Goal: Navigation & Orientation: Find specific page/section

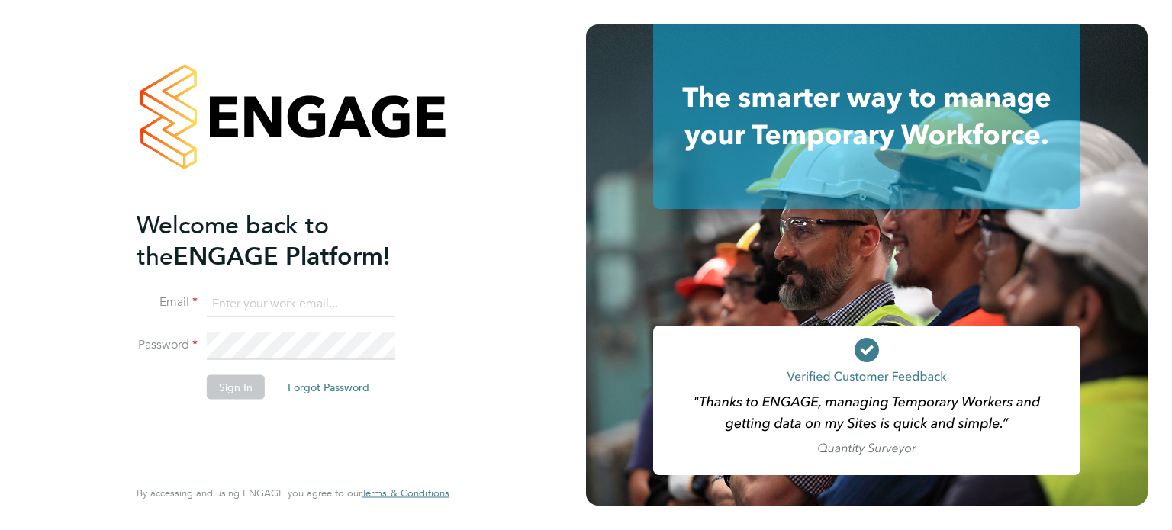
type input "[EMAIL_ADDRESS][DOMAIN_NAME]"
click at [225, 391] on button "Sign In" at bounding box center [236, 387] width 58 height 24
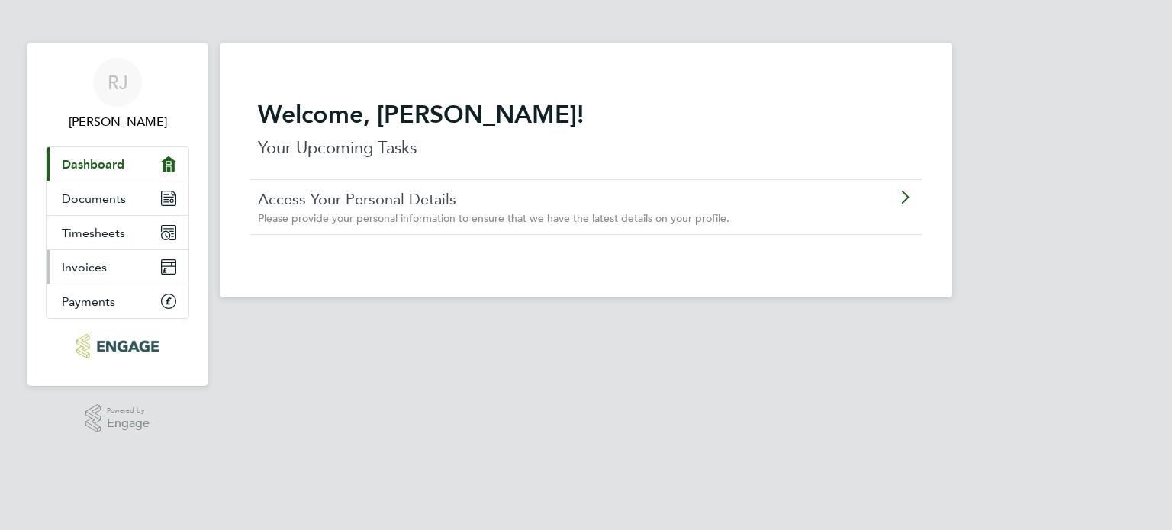
click at [119, 269] on link "Invoices" at bounding box center [118, 267] width 142 height 34
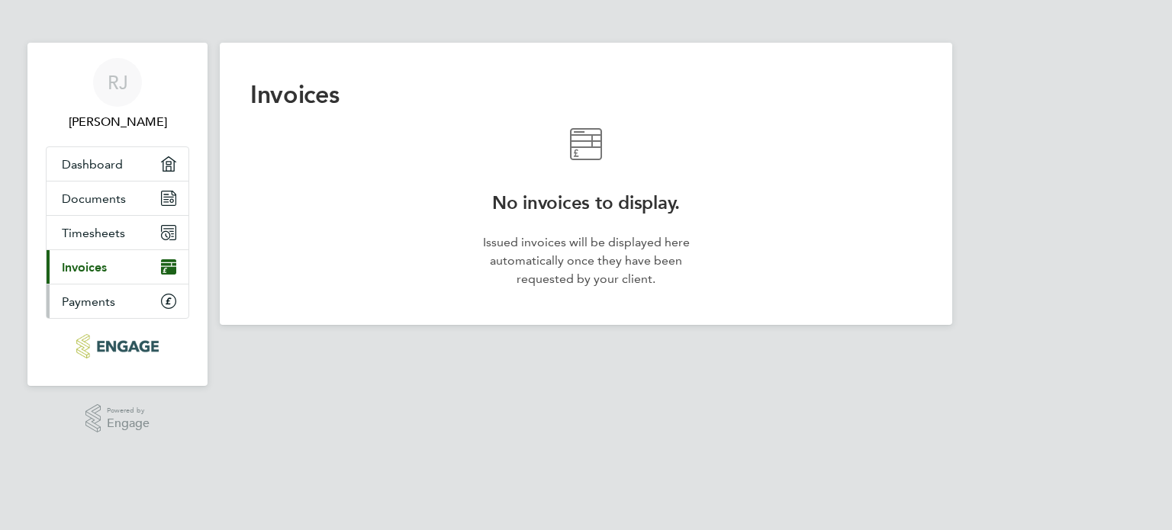
click at [115, 302] on link "Payments" at bounding box center [118, 301] width 142 height 34
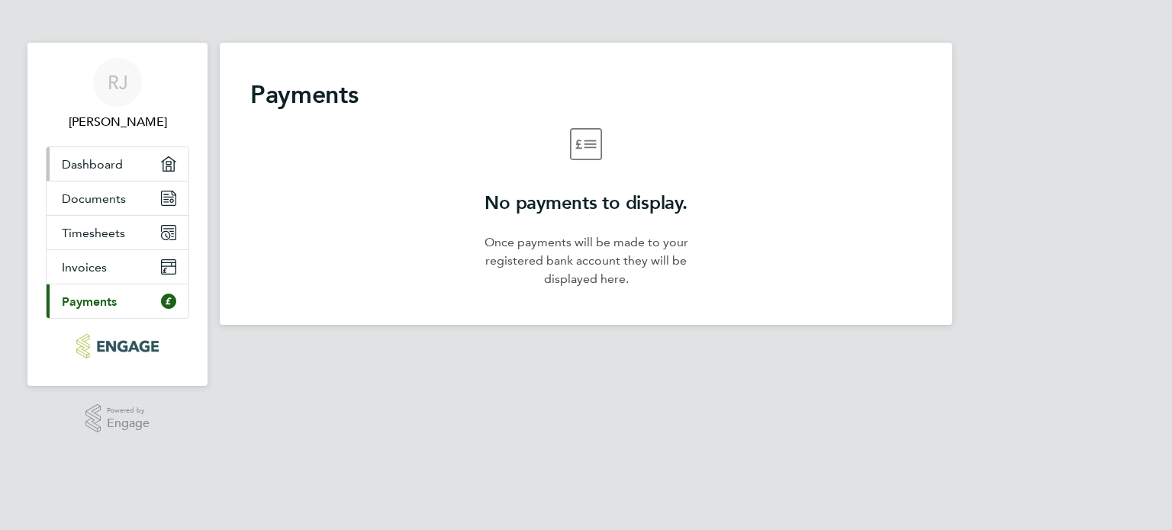
click at [121, 152] on link "Dashboard" at bounding box center [118, 164] width 142 height 34
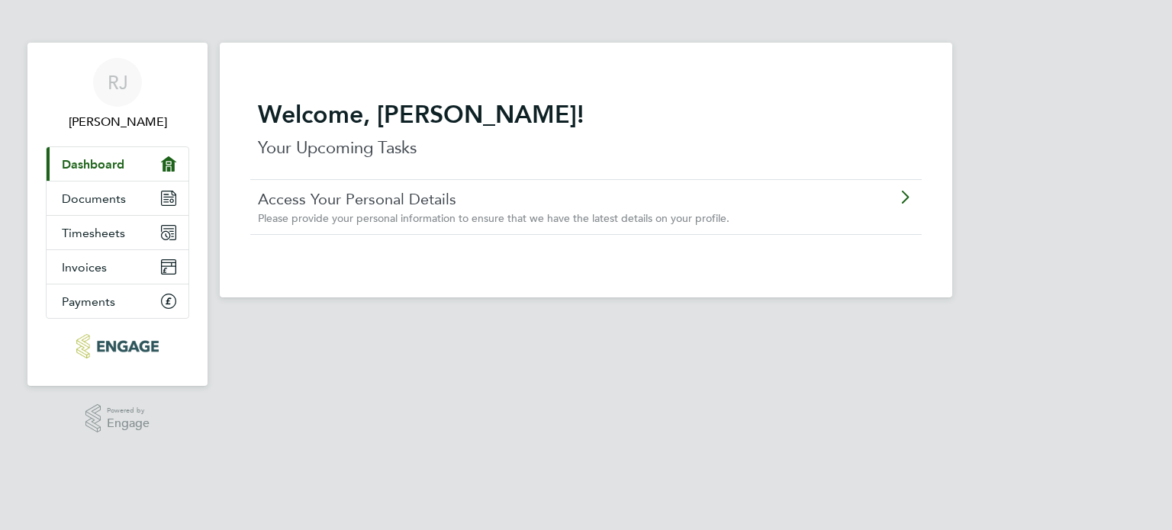
click at [119, 179] on link "Current page: Dashboard" at bounding box center [118, 164] width 142 height 34
click at [117, 198] on span "Documents" at bounding box center [94, 198] width 64 height 14
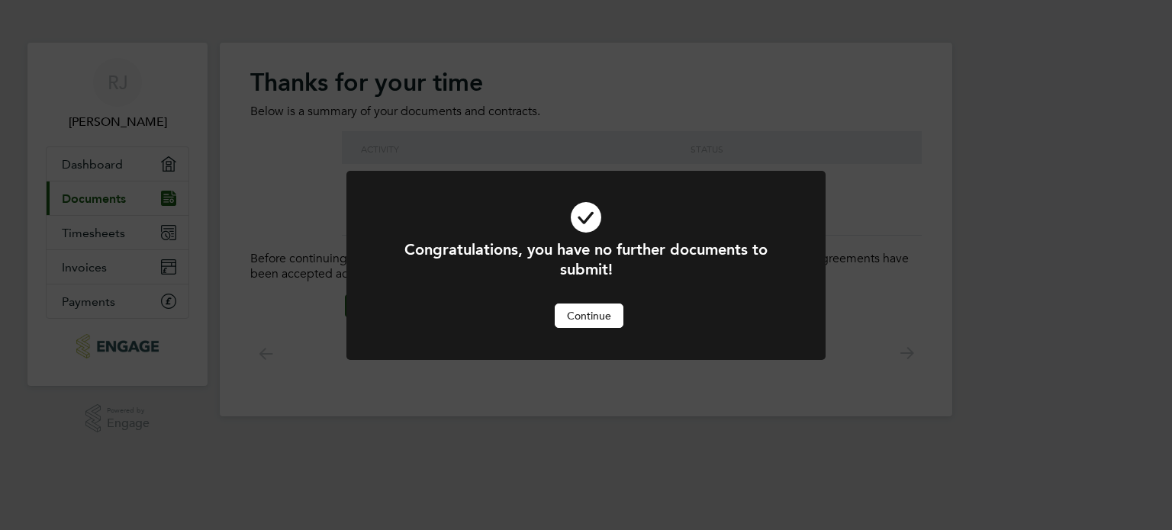
click at [605, 333] on div at bounding box center [585, 265] width 479 height 189
click at [590, 317] on button "Continue" at bounding box center [589, 316] width 69 height 24
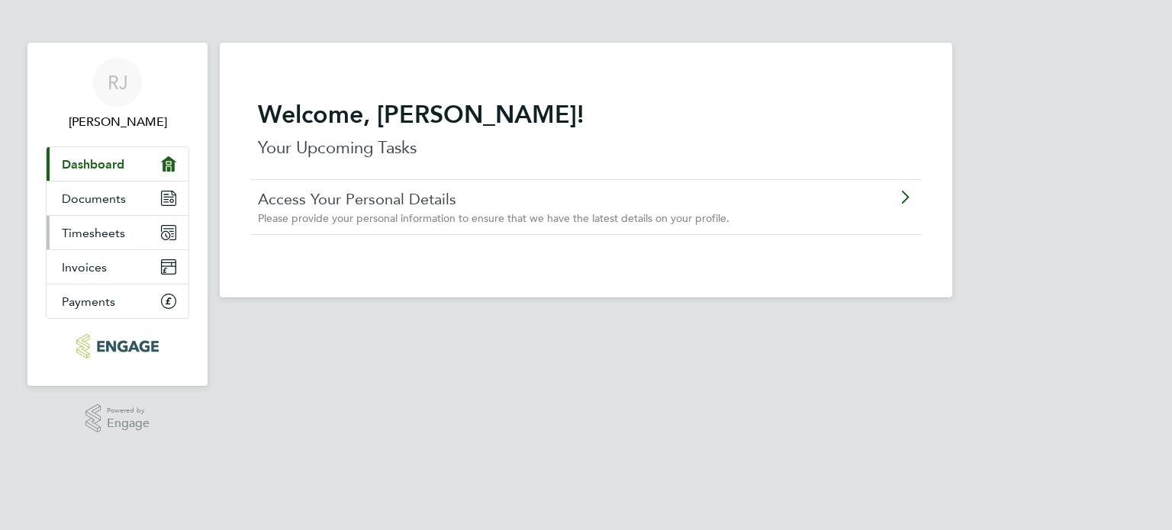
click at [98, 226] on span "Timesheets" at bounding box center [93, 233] width 63 height 14
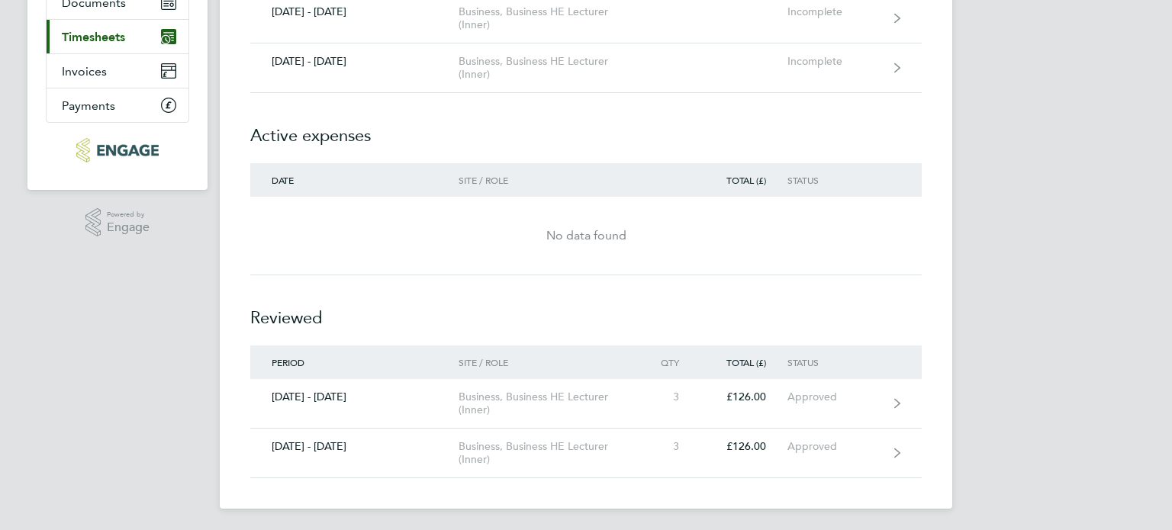
scroll to position [198, 0]
